Goal: Navigation & Orientation: Find specific page/section

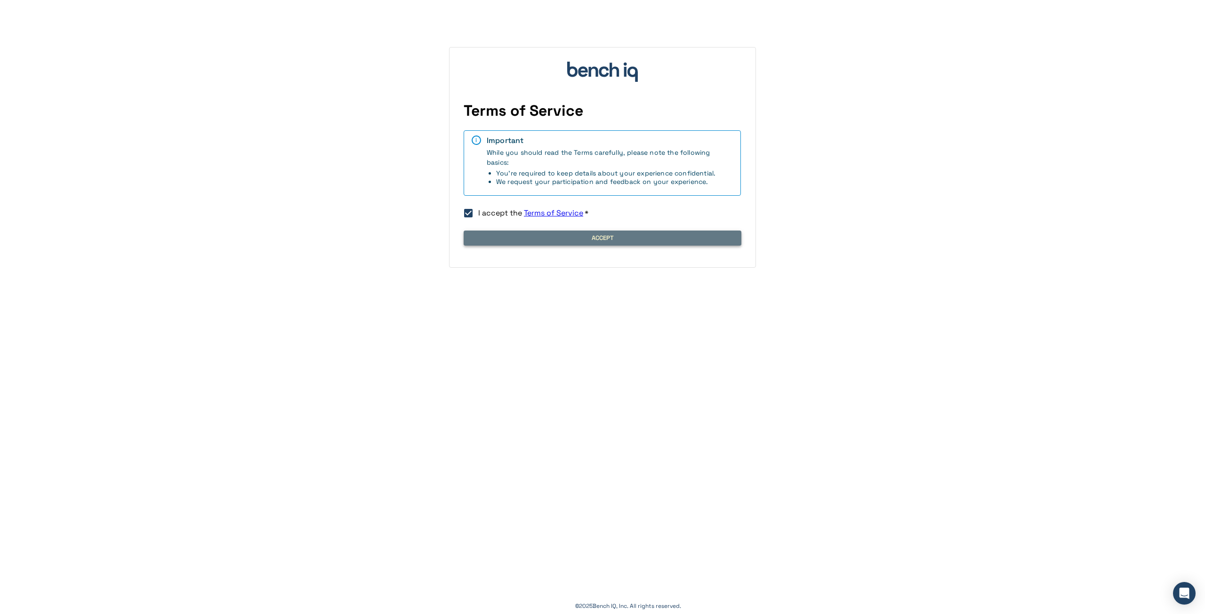
click at [521, 235] on button "Accept" at bounding box center [603, 238] width 278 height 15
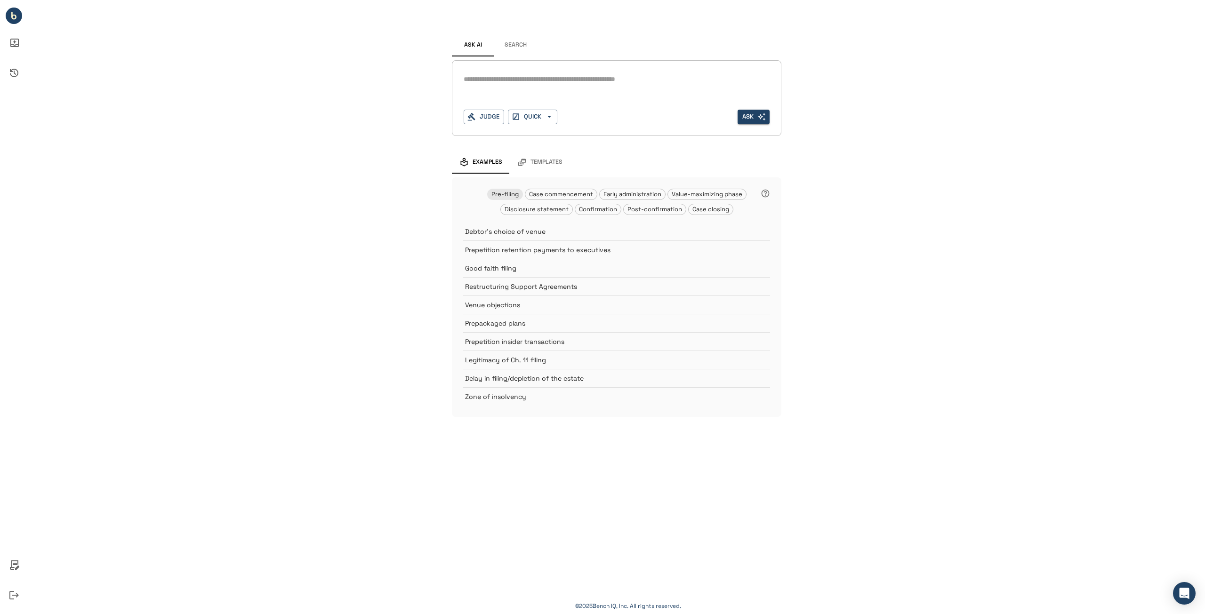
click at [969, 254] on div "Ask AI Search * Judge QUICK Ask Examples Templates Pre-filing Case commencement…" at bounding box center [616, 218] width 1176 height 436
click at [822, 517] on div "Ask AI Search * Judge QUICK Ask Examples Templates Pre-filing Case commencement…" at bounding box center [616, 307] width 1176 height 614
click at [215, 393] on div "Ask AI Search * Judge QUICK Ask Examples Templates Pre-filing Case commencement…" at bounding box center [616, 218] width 1176 height 436
